Goal: Task Accomplishment & Management: Manage account settings

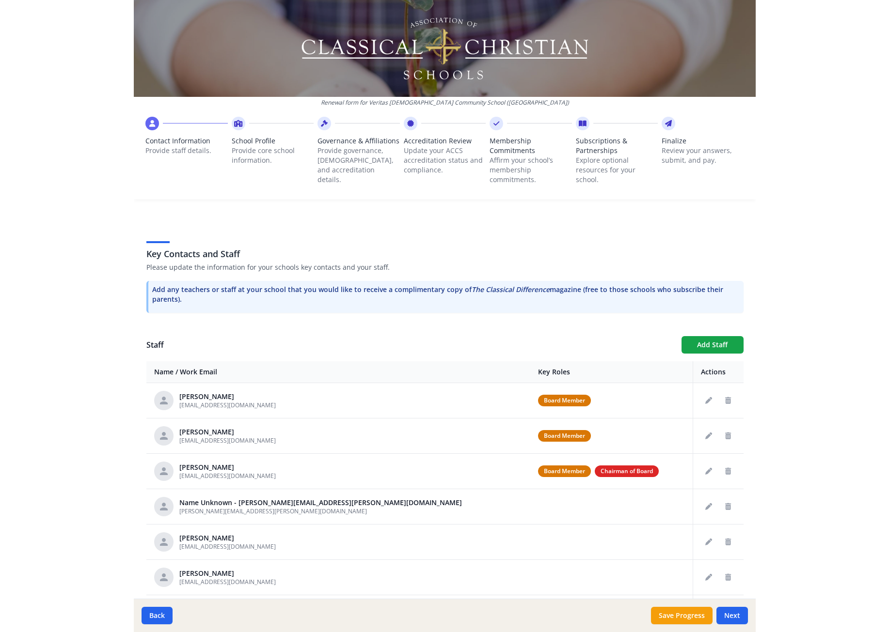
scroll to position [201, 0]
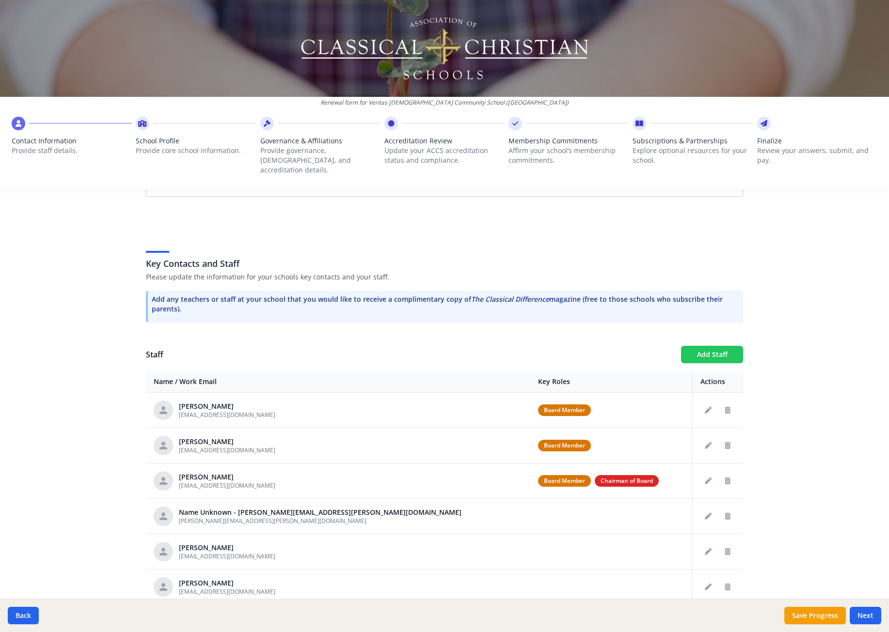
click at [714, 346] on button "Add Staff" at bounding box center [712, 354] width 62 height 17
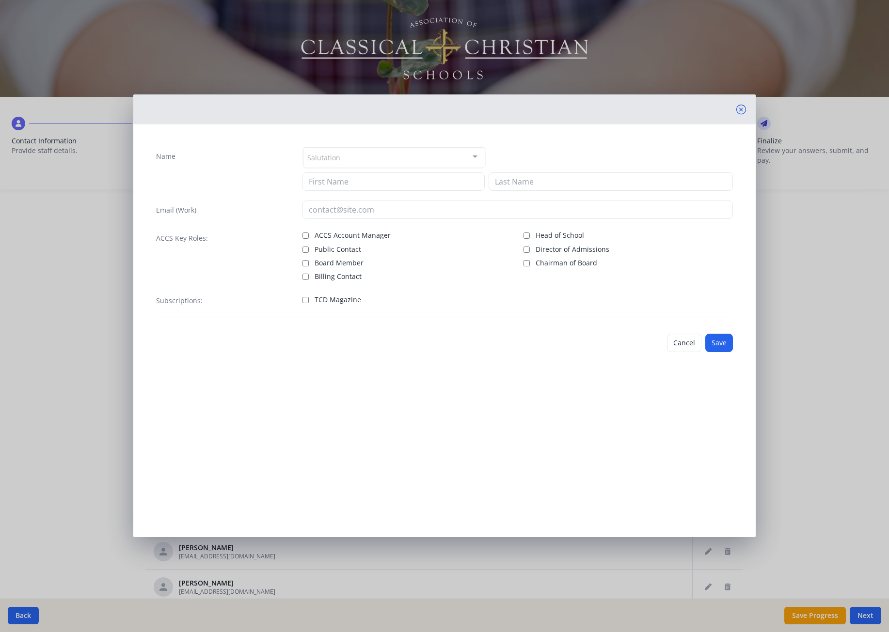
click at [736, 111] on icon at bounding box center [741, 110] width 10 height 10
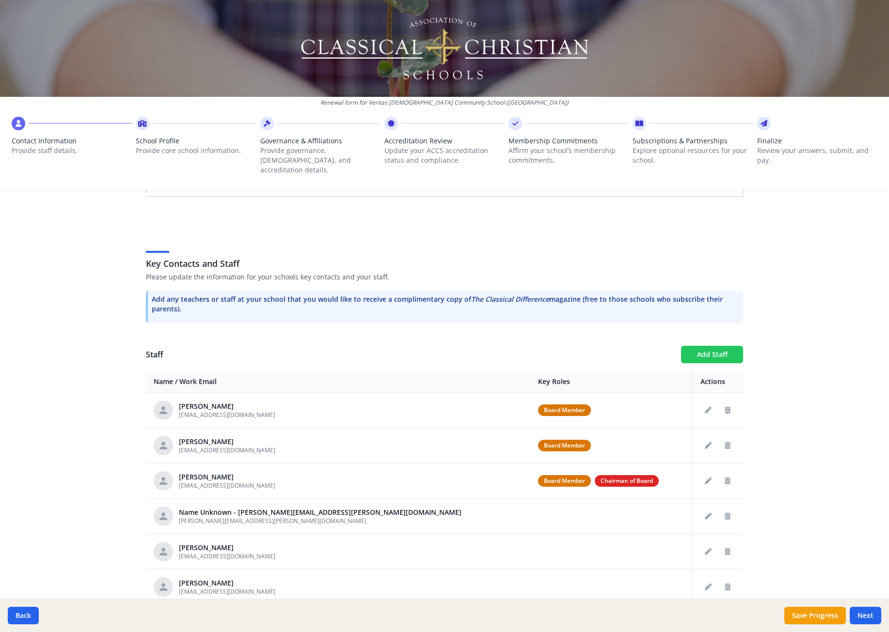
click at [712, 346] on button "Add Staff" at bounding box center [712, 354] width 62 height 17
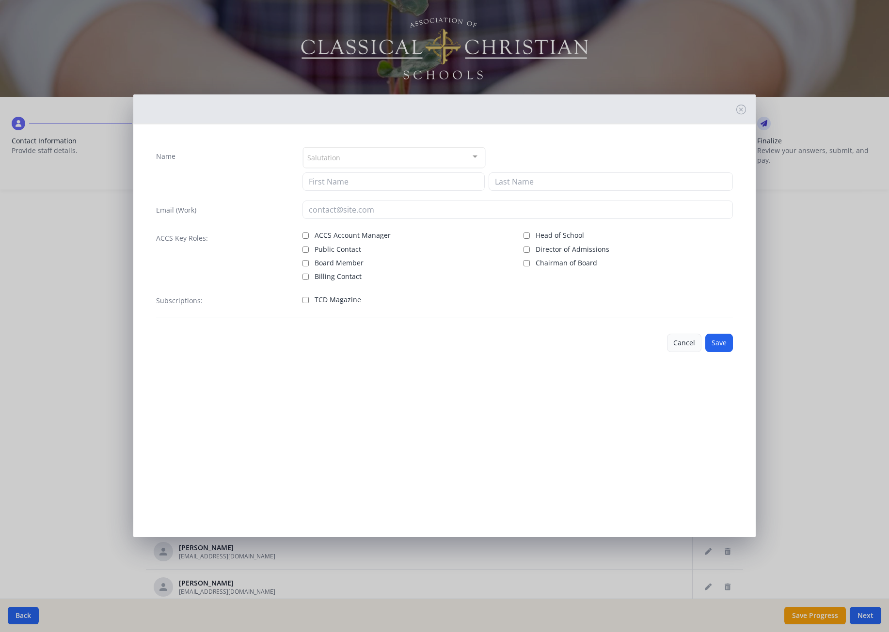
click at [674, 336] on button "Cancel" at bounding box center [684, 343] width 34 height 18
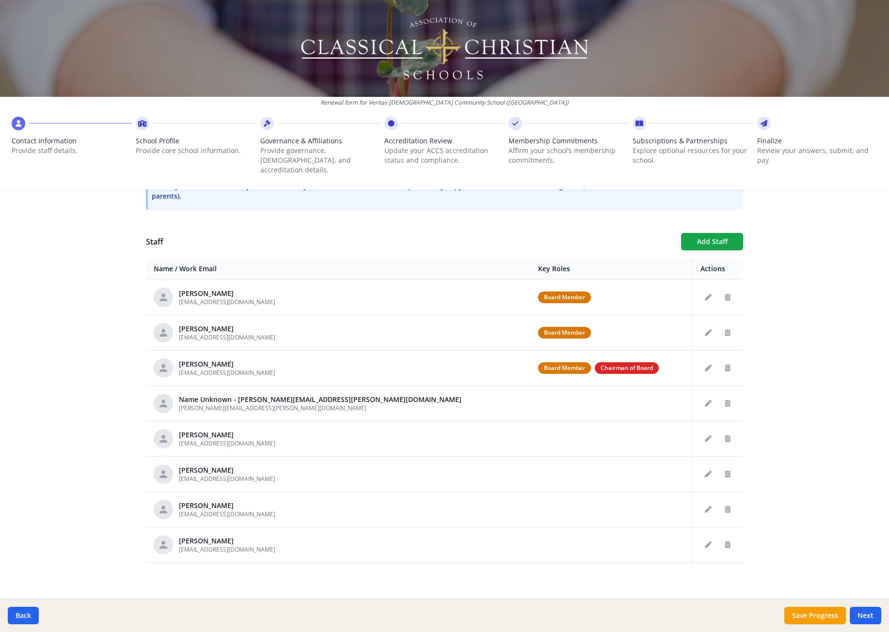
scroll to position [0, 0]
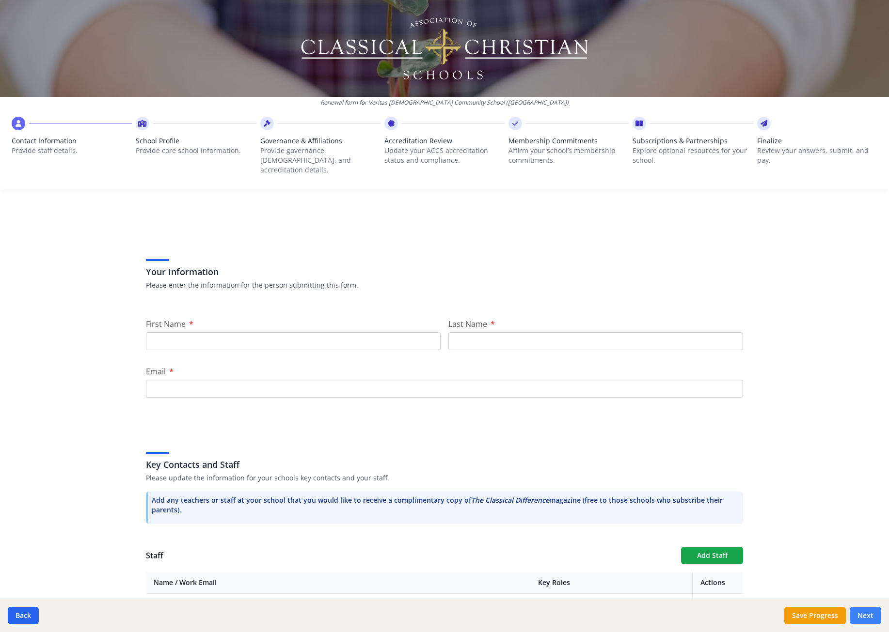
click at [748, 472] on button "Next" at bounding box center [864, 615] width 31 height 17
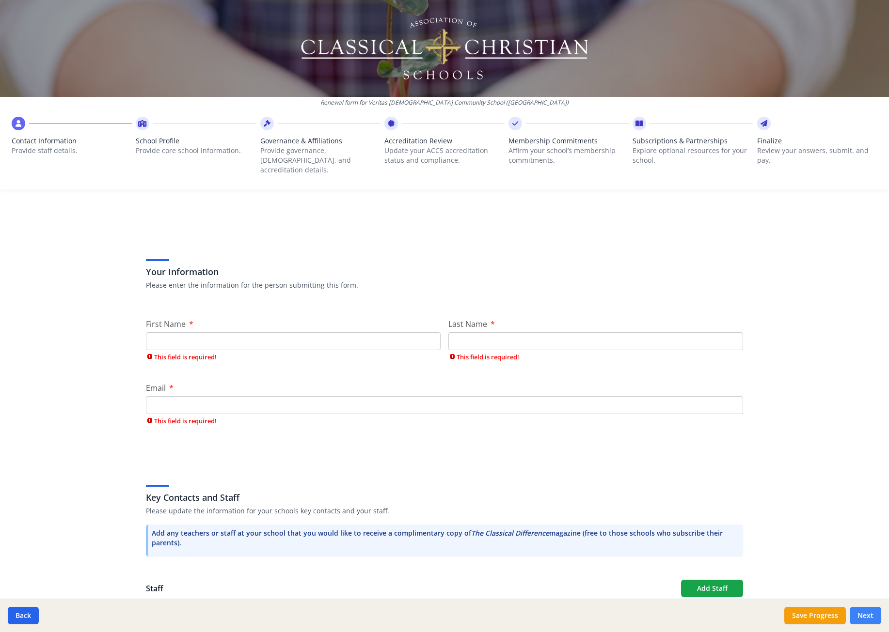
click at [748, 472] on button "Next" at bounding box center [864, 615] width 31 height 17
click at [10, 472] on button "Back" at bounding box center [23, 615] width 31 height 17
click at [21, 472] on button "Back" at bounding box center [23, 615] width 31 height 17
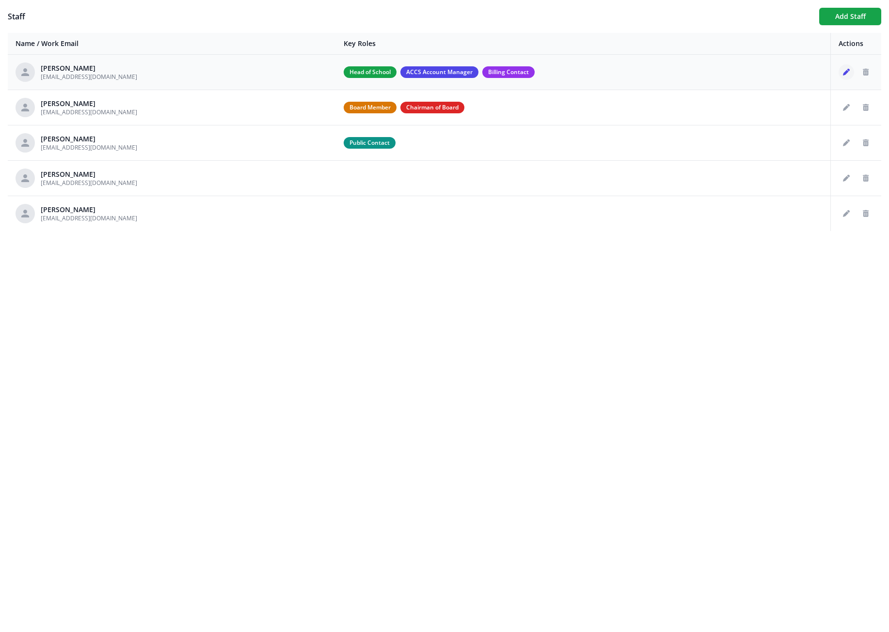
click at [844, 76] on button "Edit staff" at bounding box center [846, 72] width 16 height 16
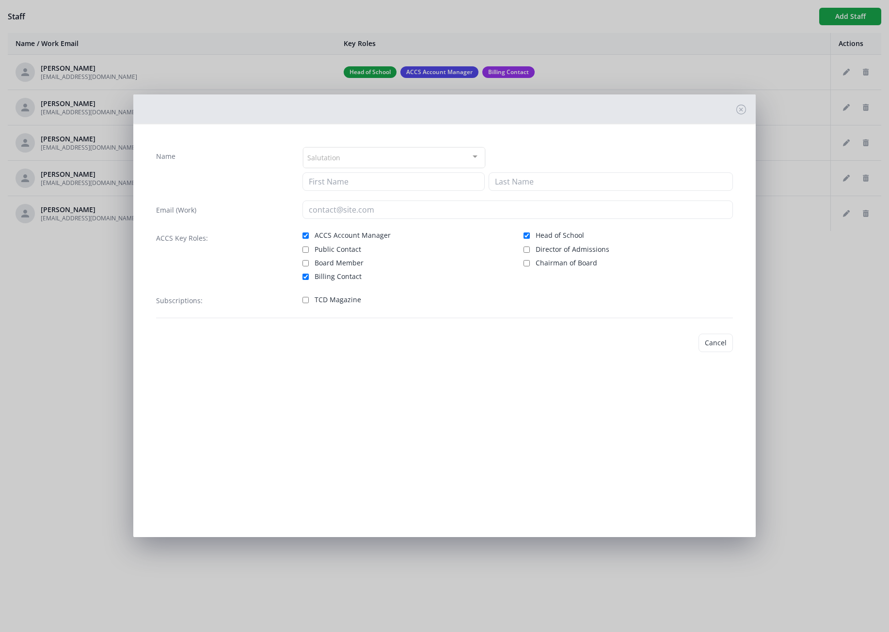
type input "Jedidiah"
type input "[PERSON_NAME]"
type input "[EMAIL_ADDRESS][DOMAIN_NAME]"
checkbox input "true"
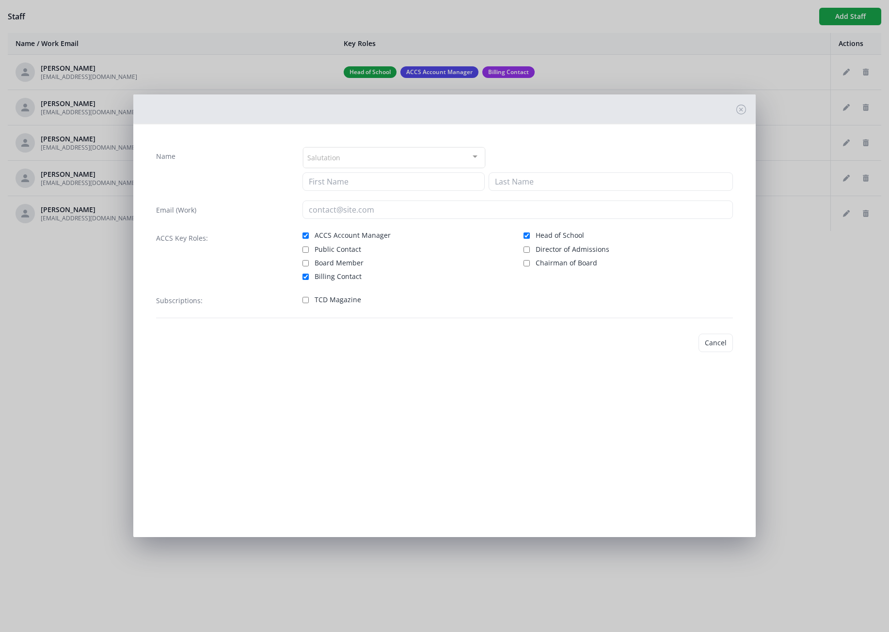
checkbox input "true"
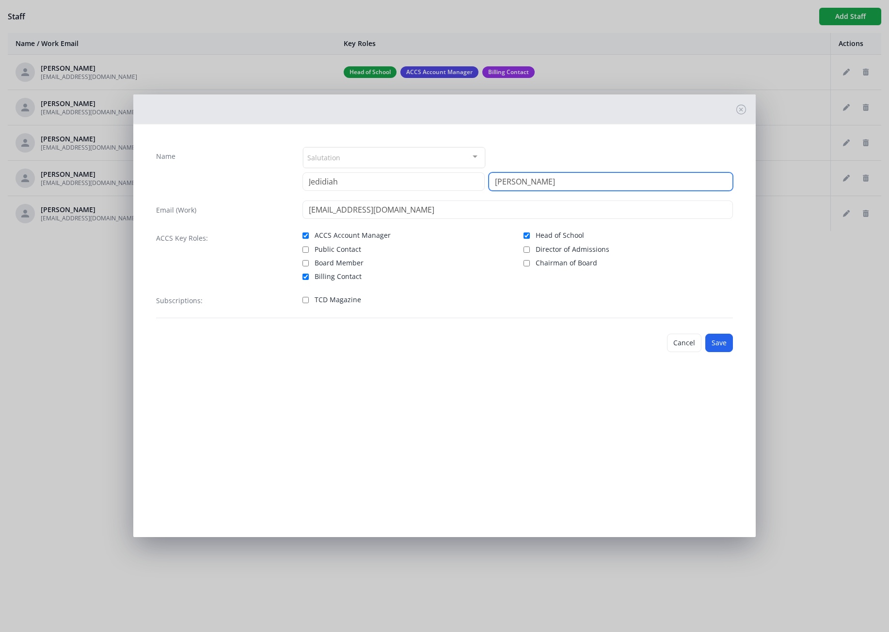
click at [545, 185] on input "[PERSON_NAME]" at bounding box center [610, 181] width 244 height 18
type input "Mosse"
click at [719, 343] on button "Save" at bounding box center [719, 343] width 28 height 18
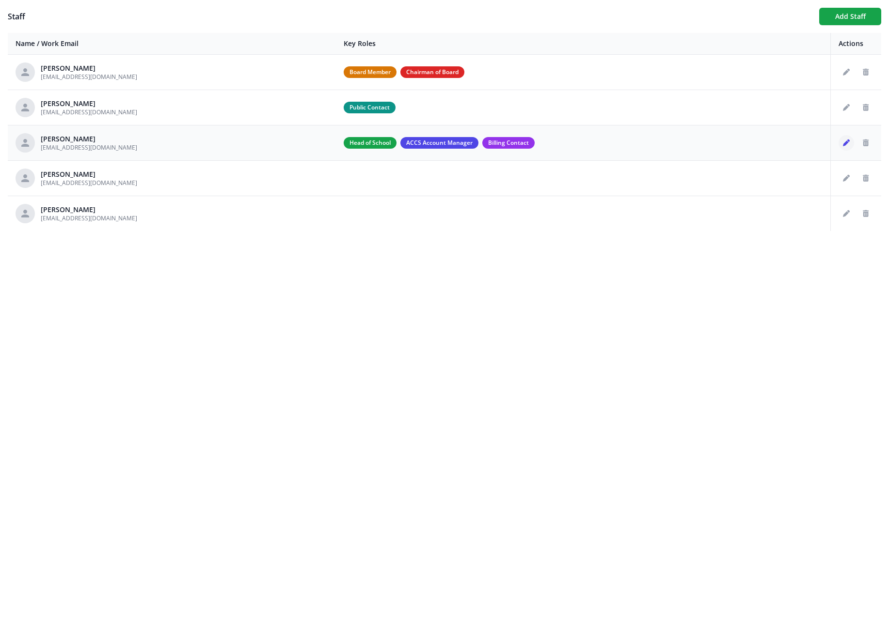
click at [842, 145] on icon "Edit staff" at bounding box center [845, 143] width 7 height 7
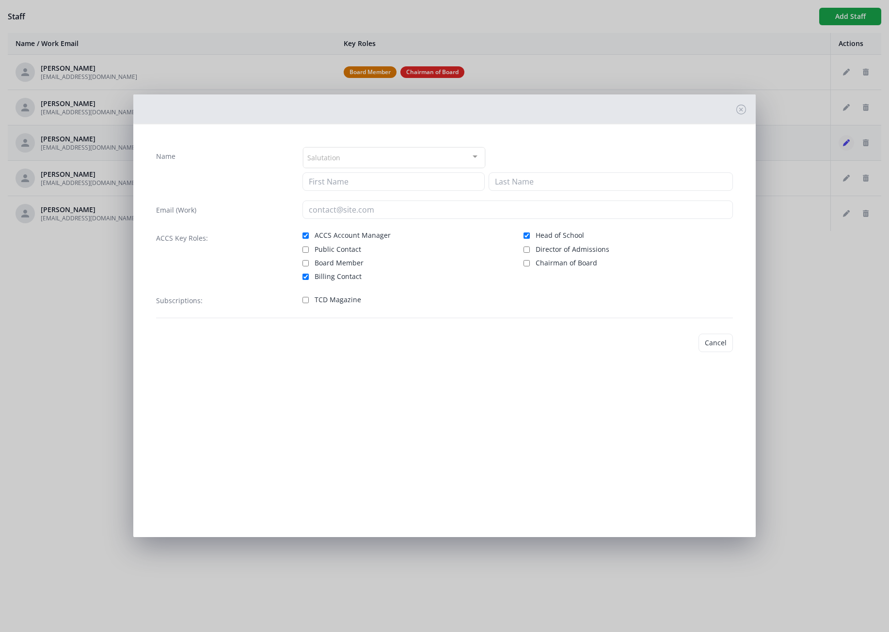
type input "Jedidiah"
type input "Mosse"
type input "[EMAIL_ADDRESS][DOMAIN_NAME]"
checkbox input "true"
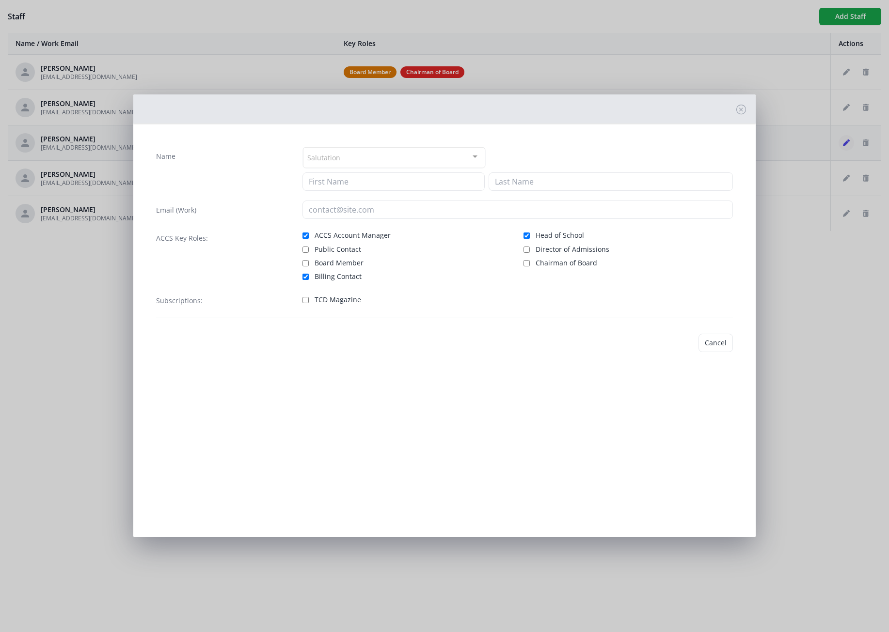
checkbox input "true"
click at [567, 180] on input "Mosse" at bounding box center [610, 181] width 244 height 18
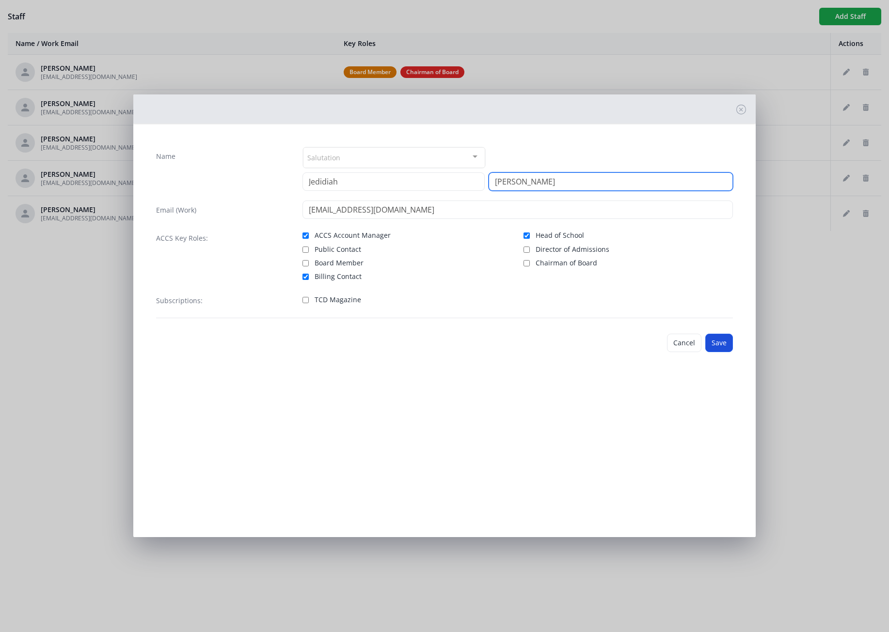
type input "[PERSON_NAME]"
click at [711, 344] on button "Save" at bounding box center [719, 343] width 28 height 18
